Goal: Information Seeking & Learning: Learn about a topic

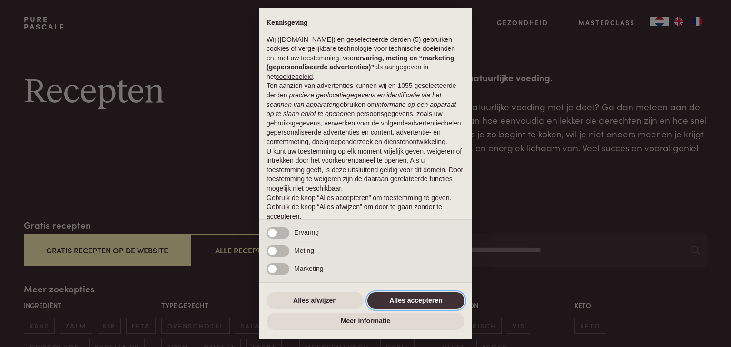
click at [408, 300] on button "Alles accepteren" at bounding box center [415, 301] width 97 height 17
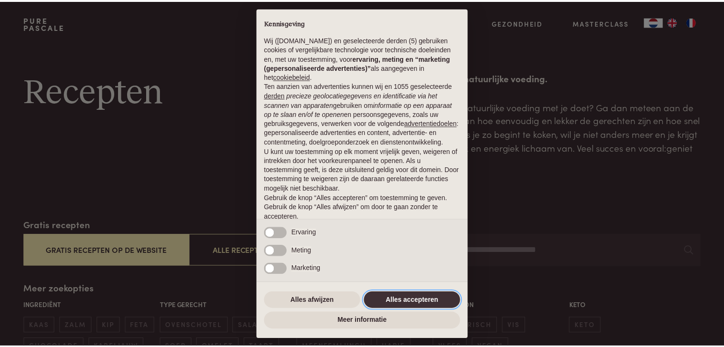
scroll to position [35, 0]
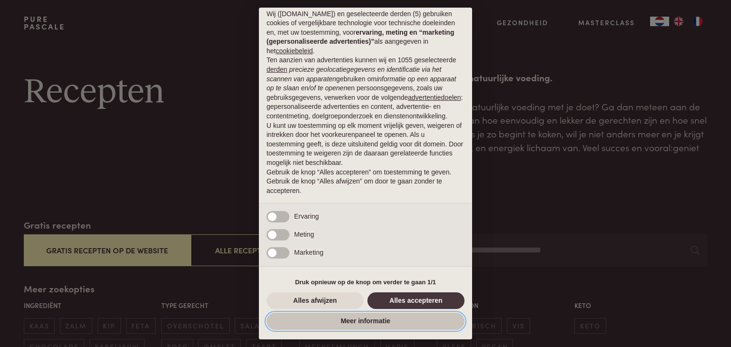
click at [332, 324] on button "Meer informatie" at bounding box center [365, 321] width 198 height 17
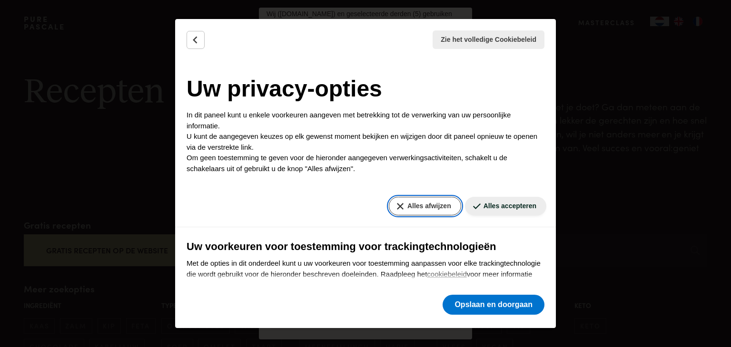
click at [428, 202] on button "Alles afwijzen" at bounding box center [425, 206] width 72 height 19
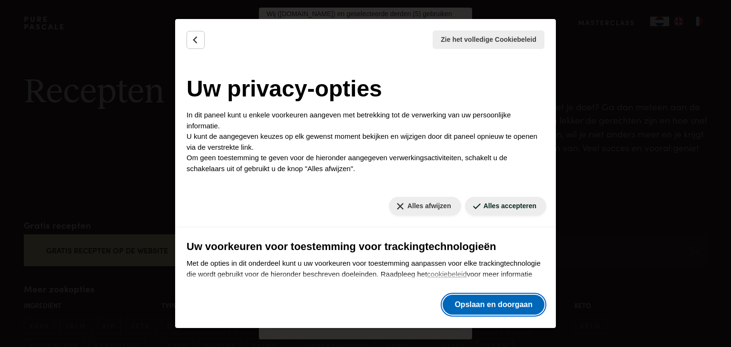
click at [471, 304] on button "Opslaan en doorgaan" at bounding box center [493, 305] width 102 height 20
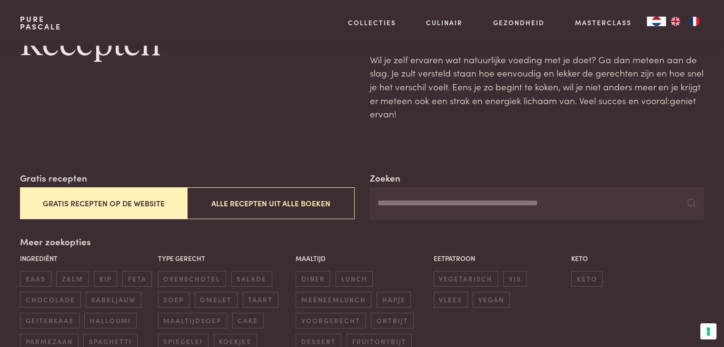
scroll to position [48, 0]
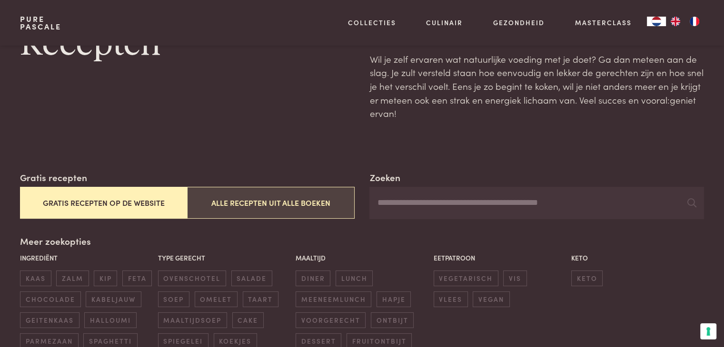
click at [275, 207] on button "Alle recepten uit alle boeken" at bounding box center [270, 203] width 167 height 32
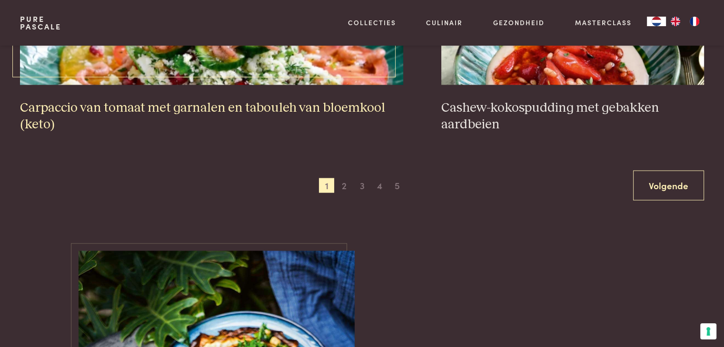
scroll to position [1883, 0]
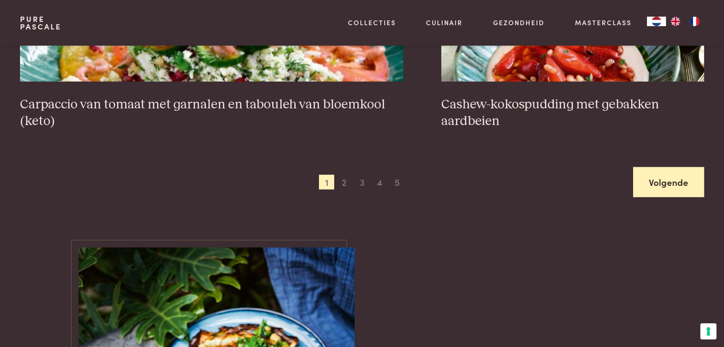
click at [639, 187] on link "Volgende" at bounding box center [668, 182] width 71 height 30
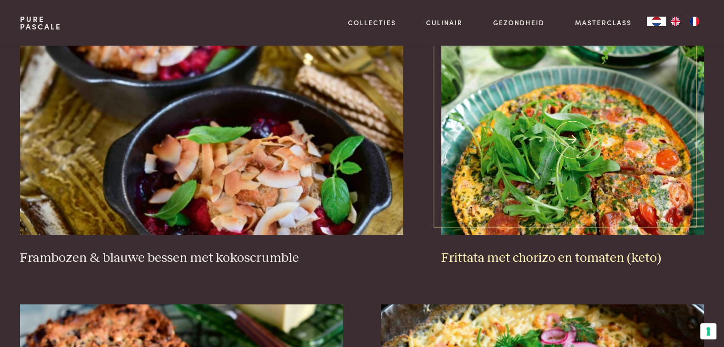
scroll to position [932, 0]
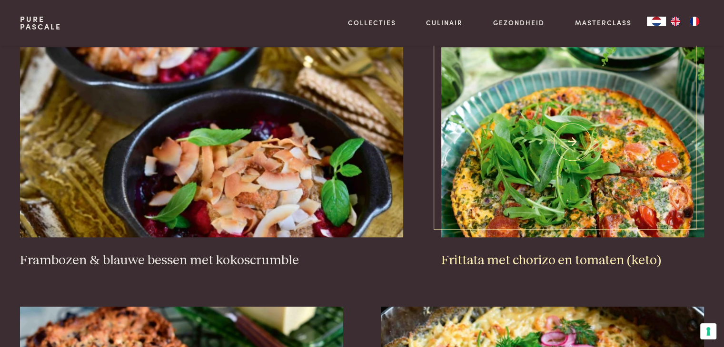
click at [528, 174] on img at bounding box center [572, 142] width 263 height 190
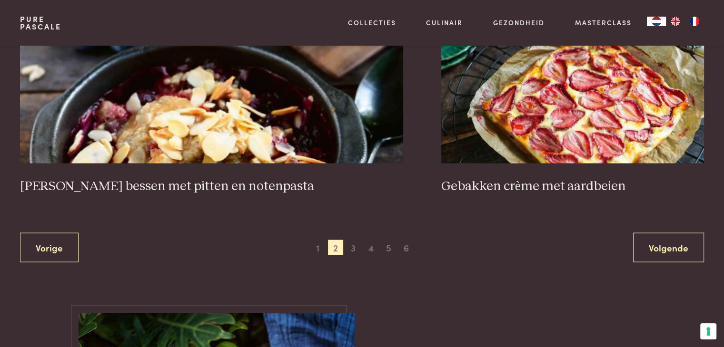
scroll to position [1836, 0]
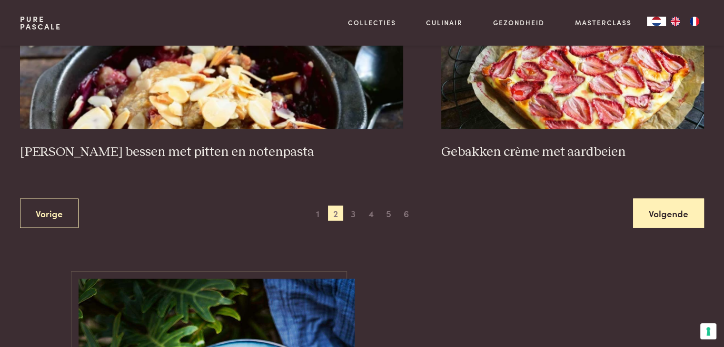
click at [634, 199] on link "Volgende" at bounding box center [668, 214] width 71 height 30
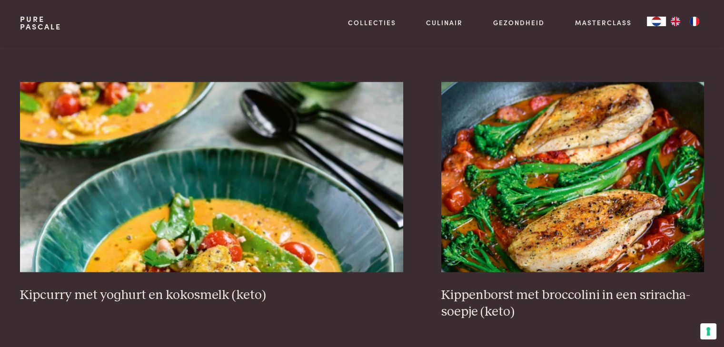
scroll to position [1741, 0]
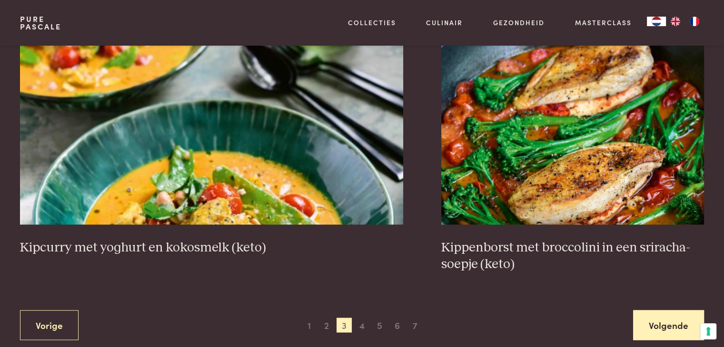
click at [664, 322] on link "Volgende" at bounding box center [668, 325] width 71 height 30
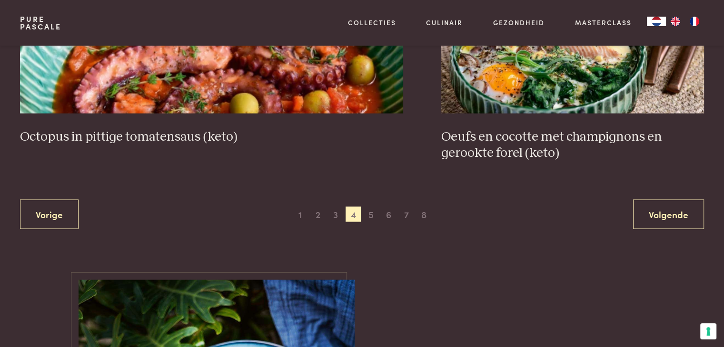
scroll to position [1836, 0]
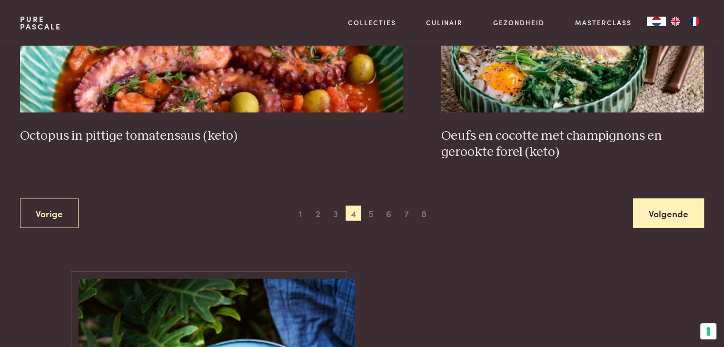
click at [665, 219] on link "Volgende" at bounding box center [668, 214] width 71 height 30
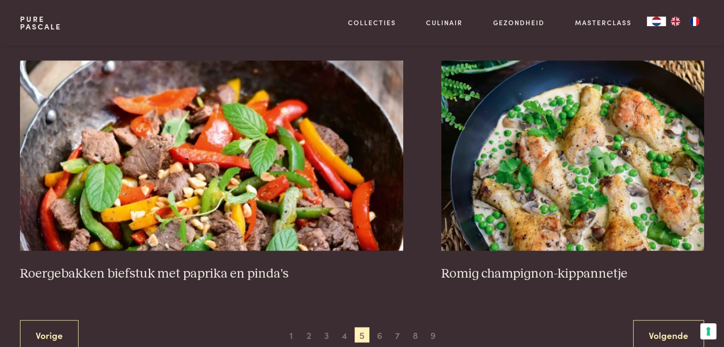
scroll to position [1788, 0]
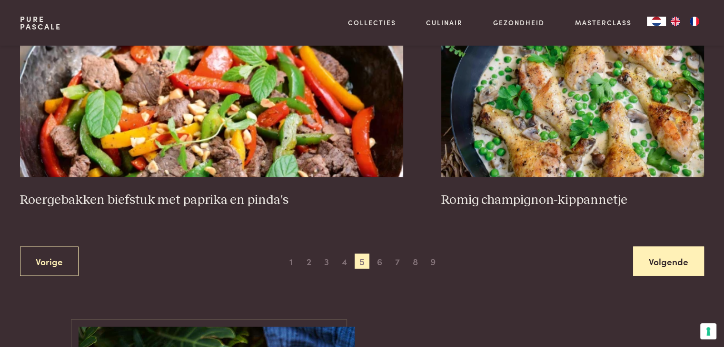
click at [650, 254] on link "Volgende" at bounding box center [668, 261] width 71 height 30
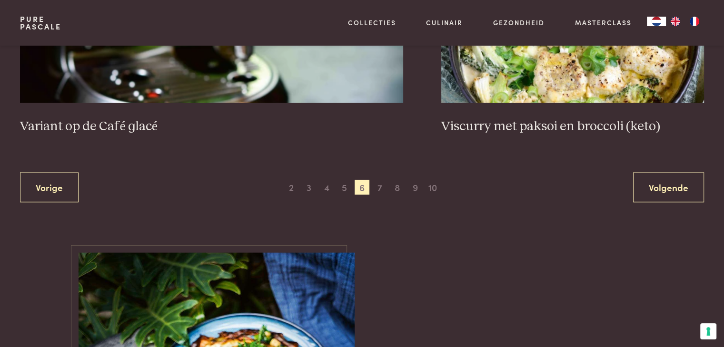
scroll to position [1836, 0]
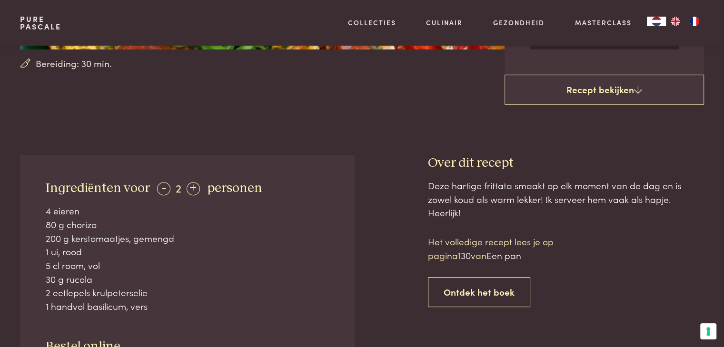
scroll to position [285, 0]
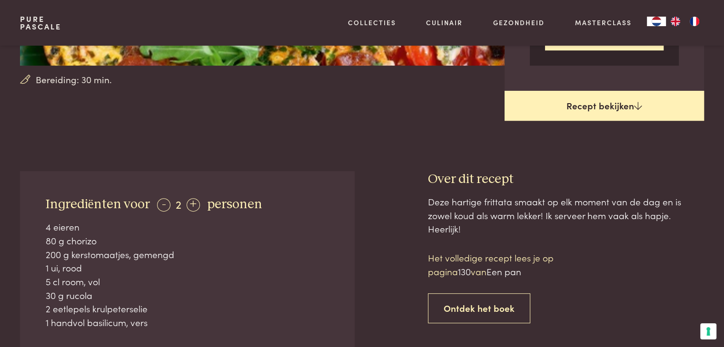
click at [586, 106] on link "Recept bekijken" at bounding box center [603, 106] width 199 height 30
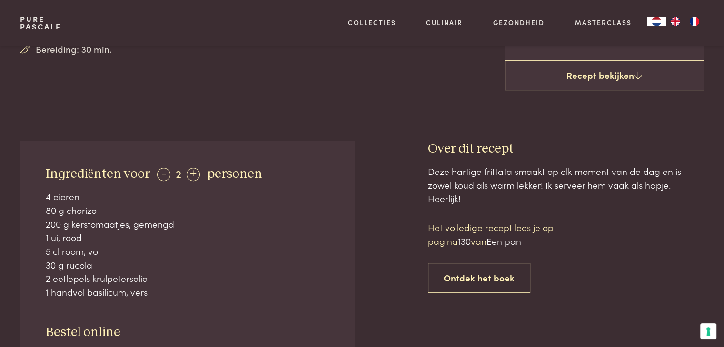
scroll to position [313, 0]
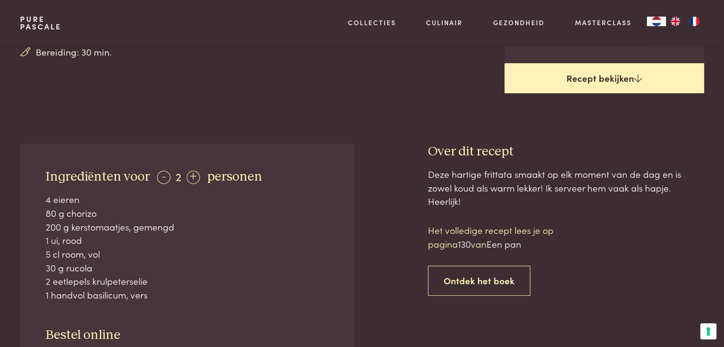
click at [601, 77] on link "Recept bekijken" at bounding box center [603, 78] width 199 height 30
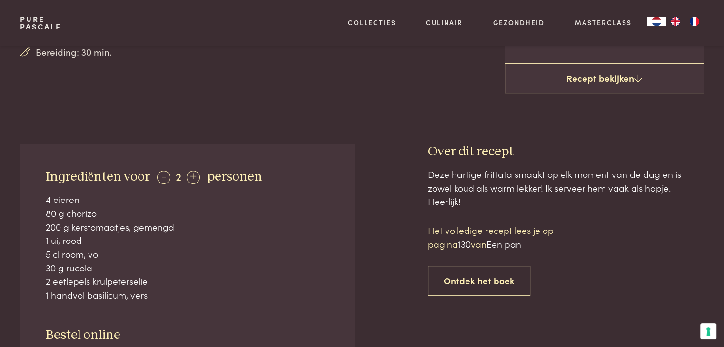
scroll to position [456, 0]
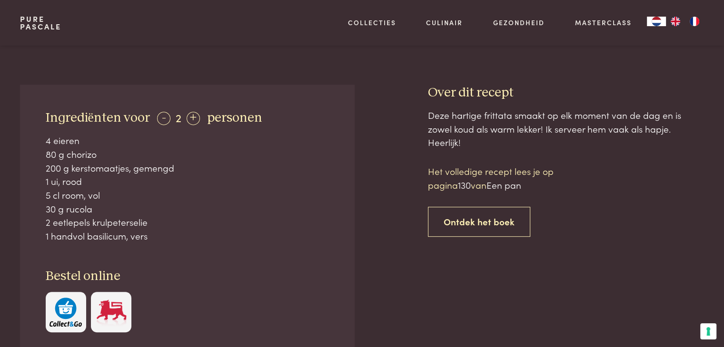
scroll to position [408, 0]
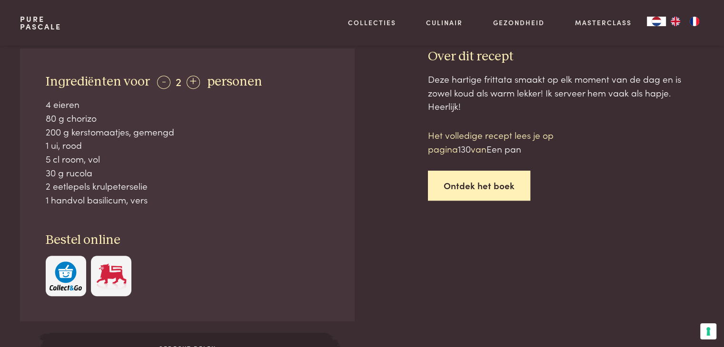
click at [451, 190] on link "Ontdek het boek" at bounding box center [479, 186] width 102 height 30
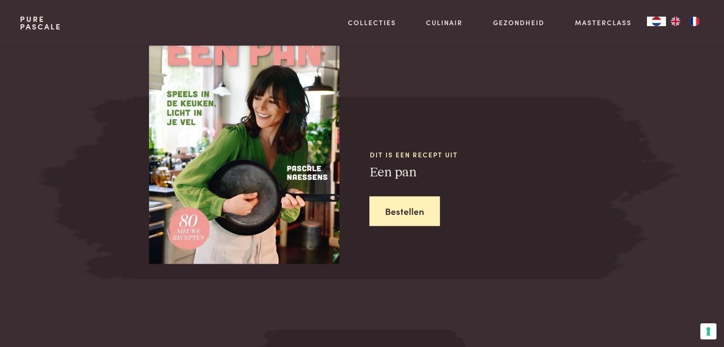
scroll to position [894, 0]
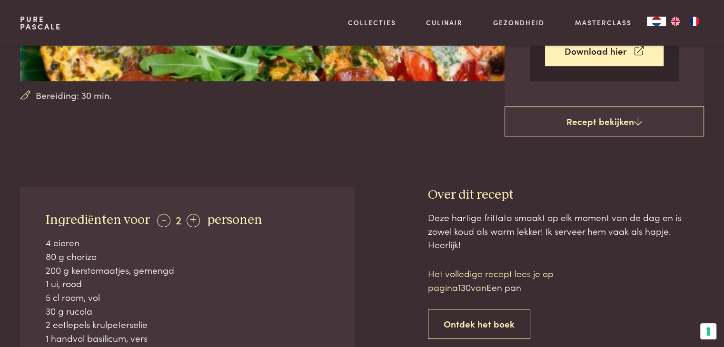
scroll to position [333, 0]
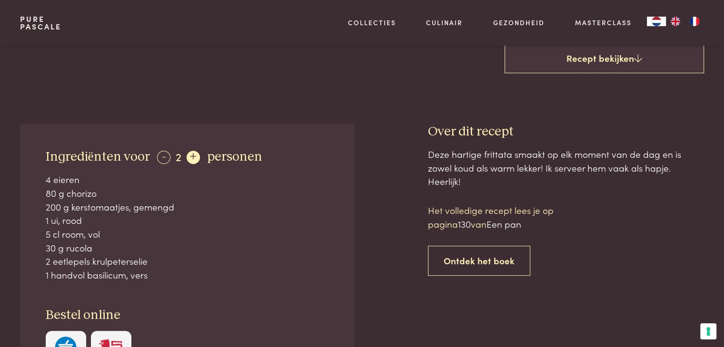
click at [188, 153] on div "+" at bounding box center [192, 157] width 13 height 13
click at [188, 153] on div "+" at bounding box center [193, 157] width 13 height 13
